Goal: Transaction & Acquisition: Download file/media

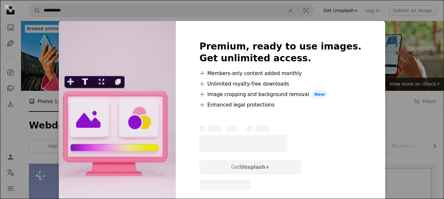
scroll to position [272, 0]
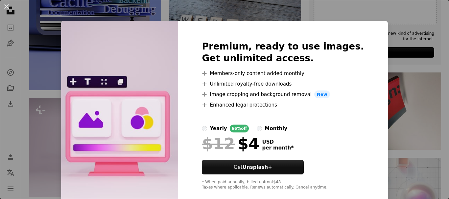
click at [135, 113] on img at bounding box center [119, 115] width 117 height 189
click at [374, 47] on div "An X shape Premium, ready to use images. Get unlimited access. A plus sign Memb…" at bounding box center [224, 99] width 449 height 199
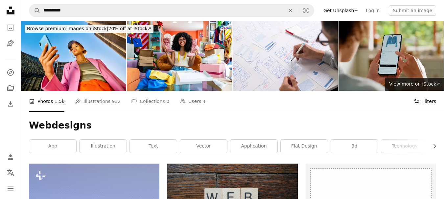
click at [420, 99] on icon "Filters" at bounding box center [417, 102] width 6 height 6
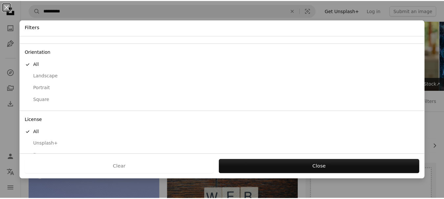
scroll to position [61, 0]
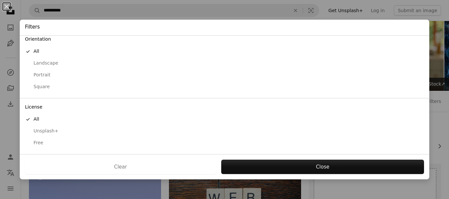
click at [42, 144] on div "Free" at bounding box center [224, 143] width 399 height 7
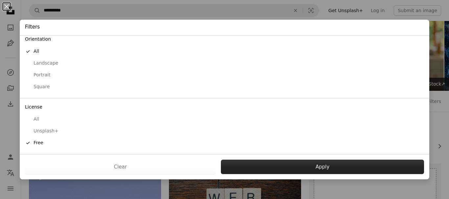
click at [246, 167] on button "Apply" at bounding box center [322, 167] width 203 height 14
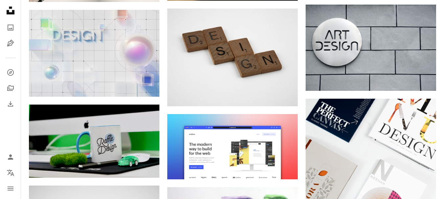
scroll to position [344, 0]
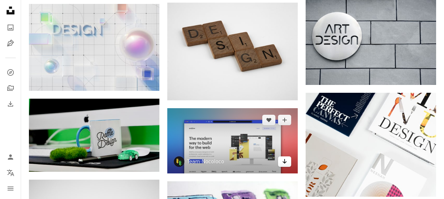
click at [284, 158] on icon "Arrow pointing down" at bounding box center [284, 162] width 5 height 8
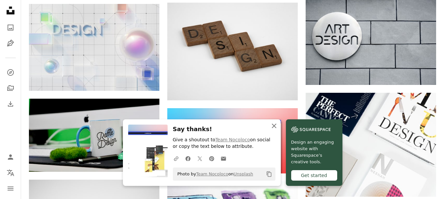
click at [278, 125] on icon "An X shape" at bounding box center [274, 126] width 8 height 8
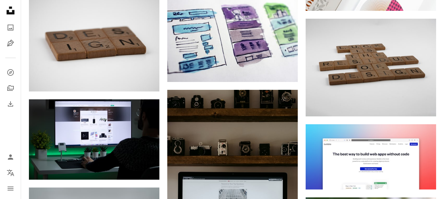
scroll to position [530, 0]
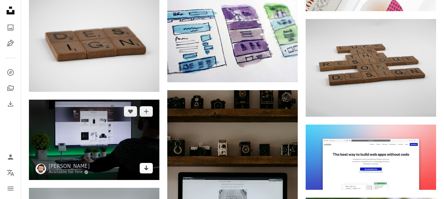
click at [150, 163] on link "Arrow pointing down" at bounding box center [146, 168] width 13 height 11
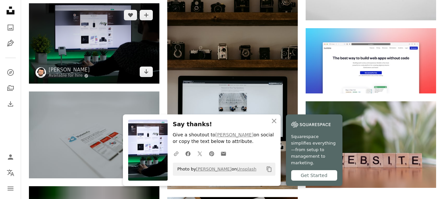
scroll to position [631, 0]
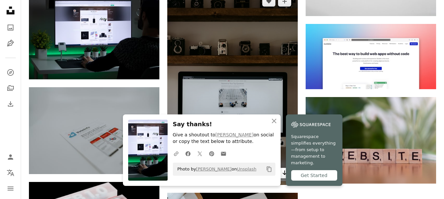
click at [284, 171] on icon "Download" at bounding box center [285, 173] width 4 height 5
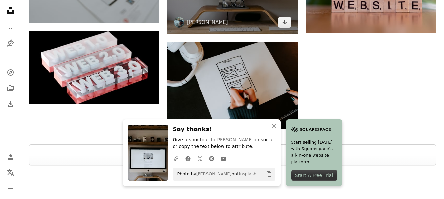
scroll to position [788, 0]
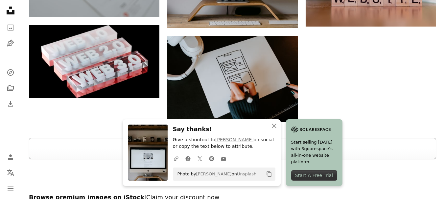
click at [323, 138] on button "Load more" at bounding box center [232, 148] width 407 height 21
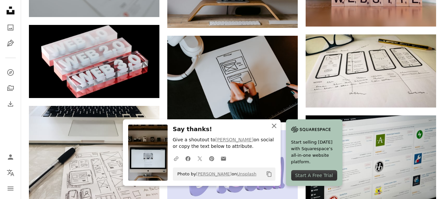
click at [278, 127] on icon "An X shape" at bounding box center [274, 126] width 8 height 8
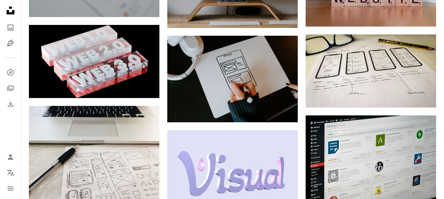
click at [281, 127] on button "An X shape Close" at bounding box center [274, 132] width 13 height 13
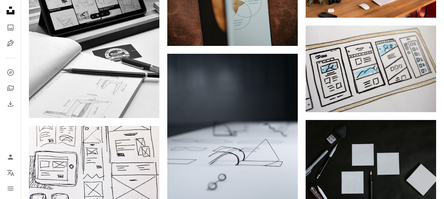
scroll to position [2594, 0]
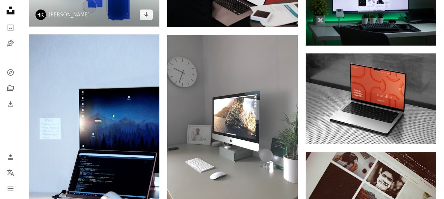
scroll to position [2968, 0]
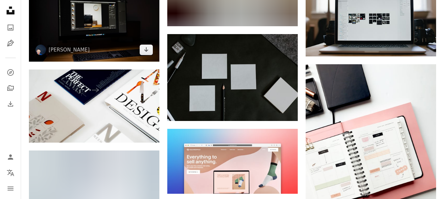
scroll to position [4355, 0]
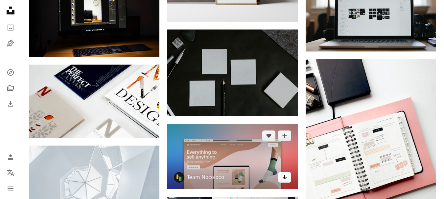
click at [284, 174] on icon "Arrow pointing down" at bounding box center [284, 178] width 5 height 8
